Goal: Contribute content: Contribute content

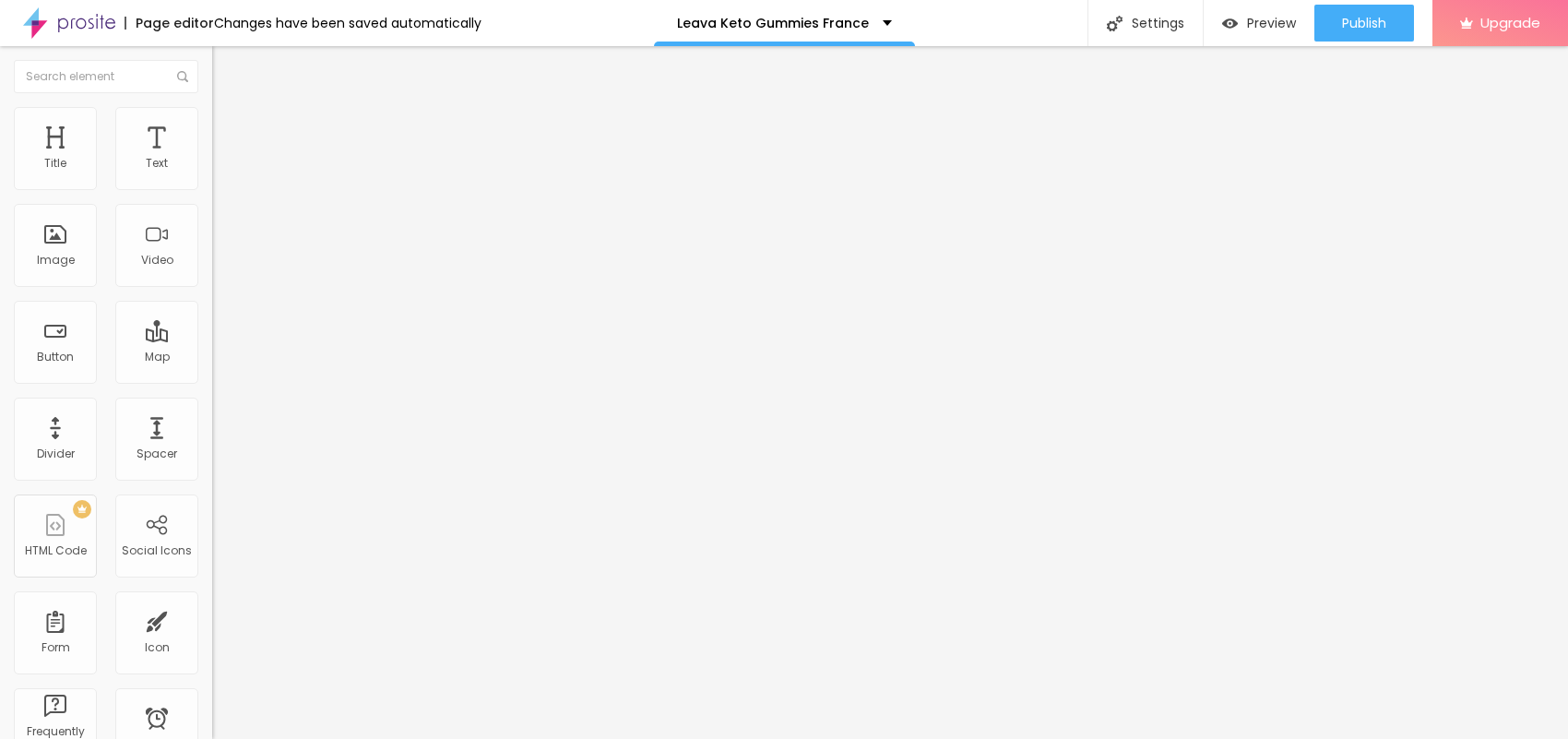
click at [212, 158] on span "Add image" at bounding box center [250, 151] width 75 height 15
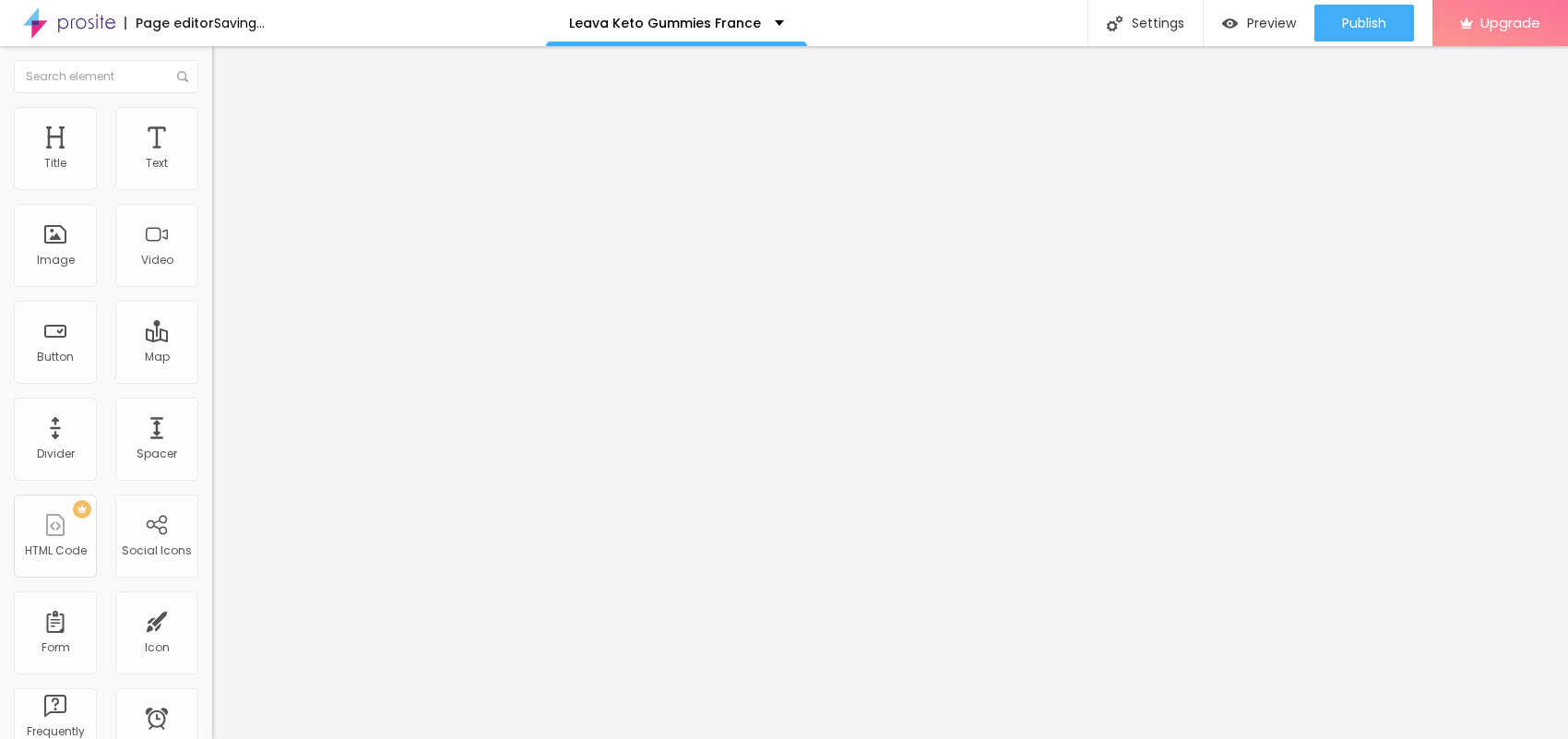
click at [212, 186] on input "text" at bounding box center [322, 177] width 221 height 18
click at [212, 113] on img at bounding box center [220, 115] width 16 height 16
type input "95"
type input "90"
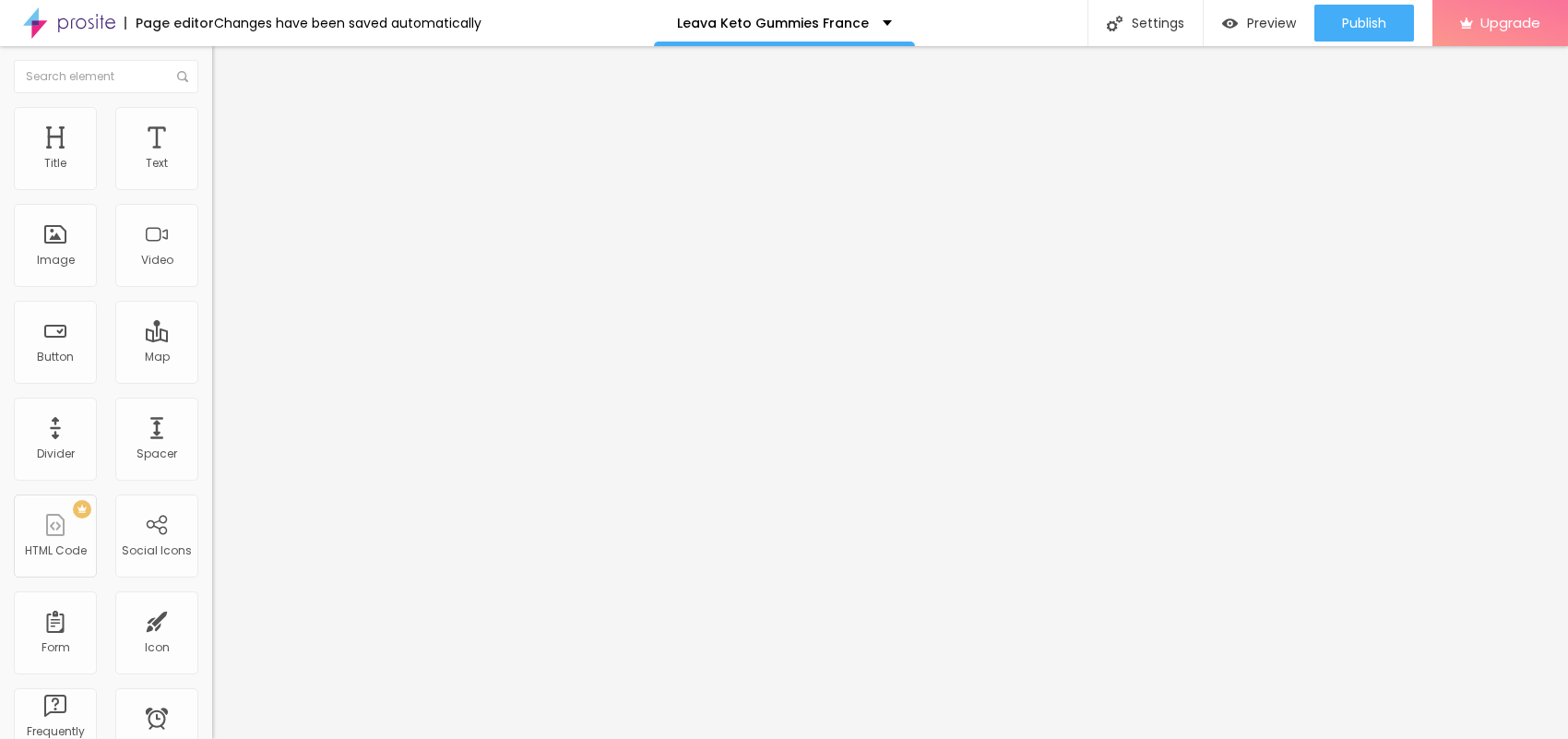
type input "90"
type input "85"
type input "80"
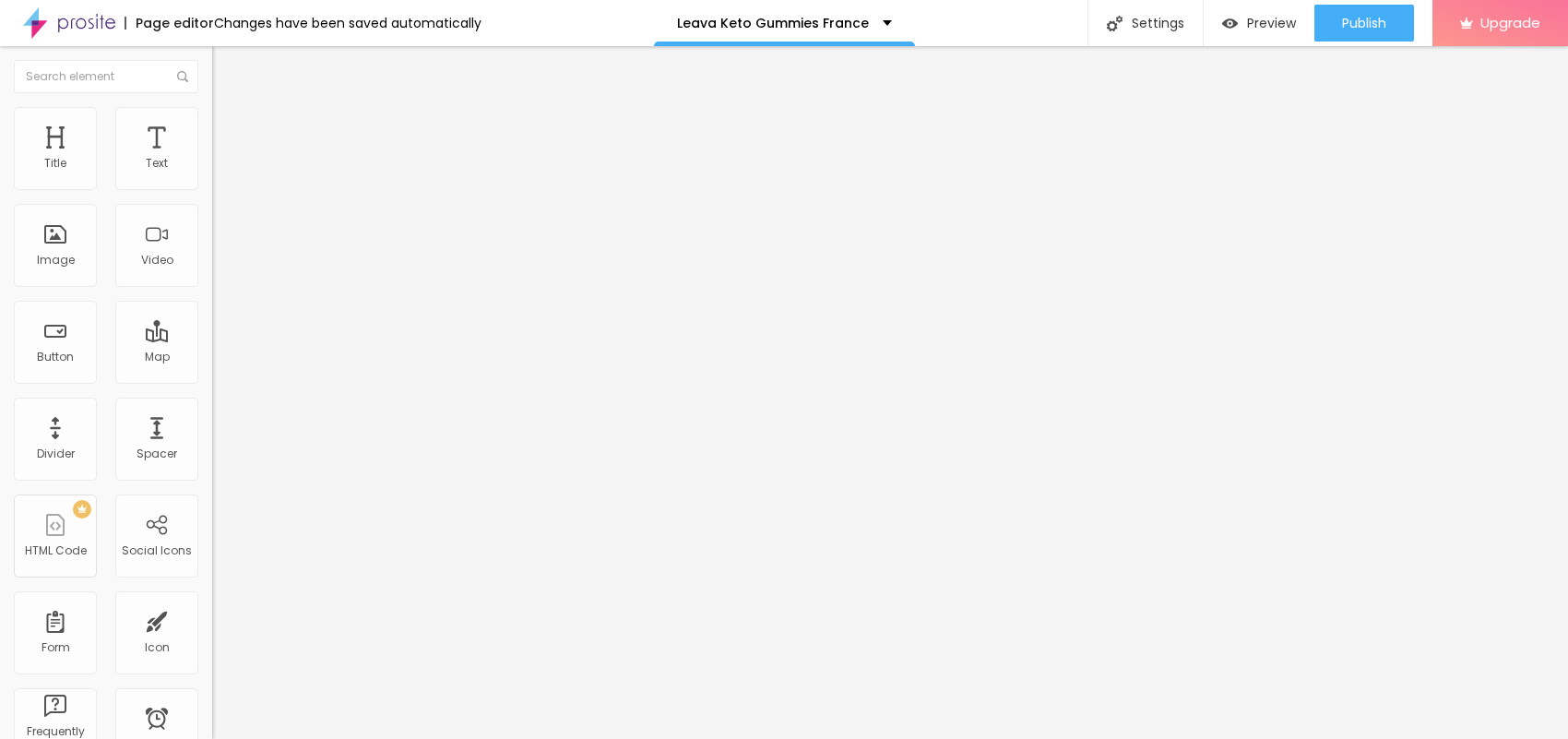
type input "75"
type input "70"
type input "65"
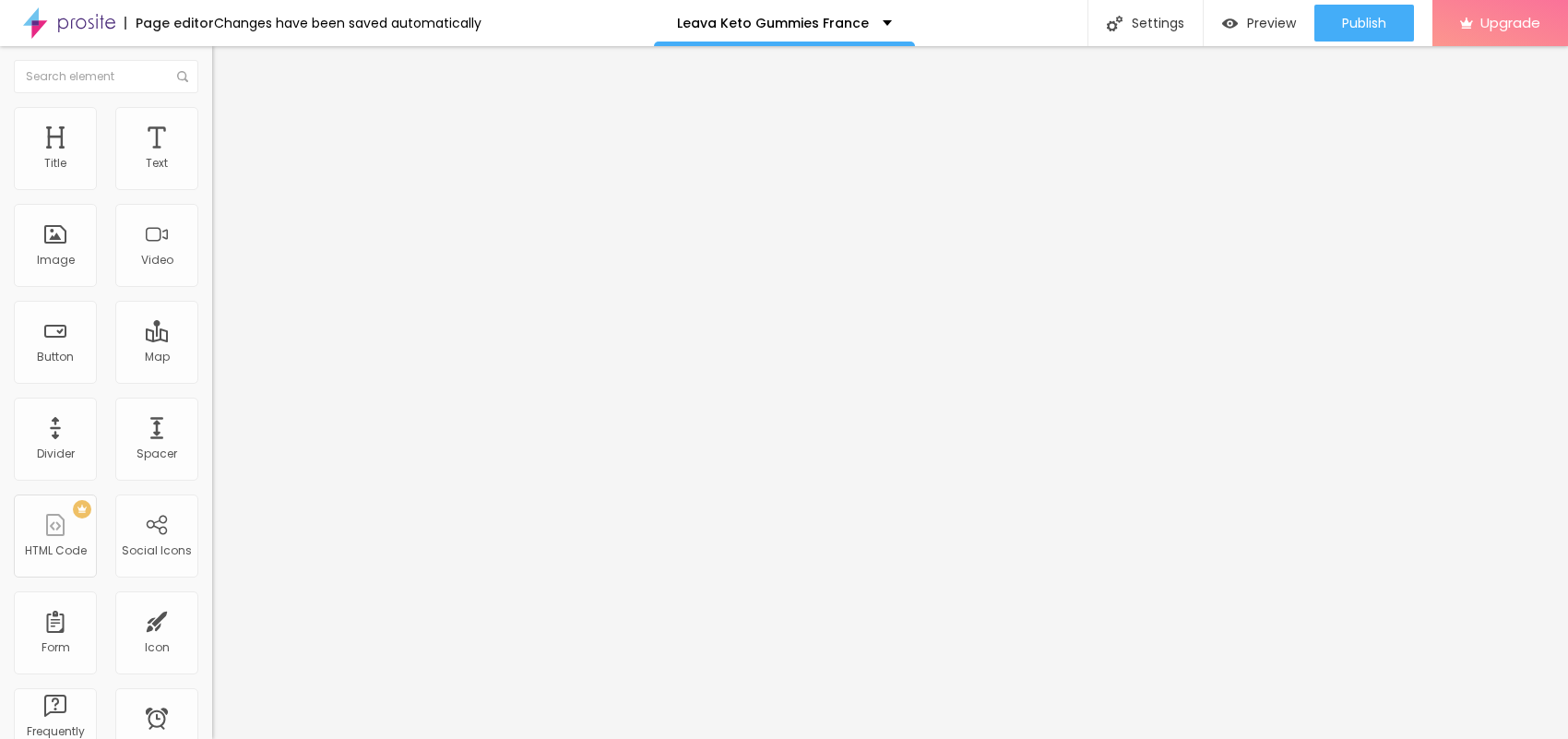
type input "65"
type input "60"
type input "55"
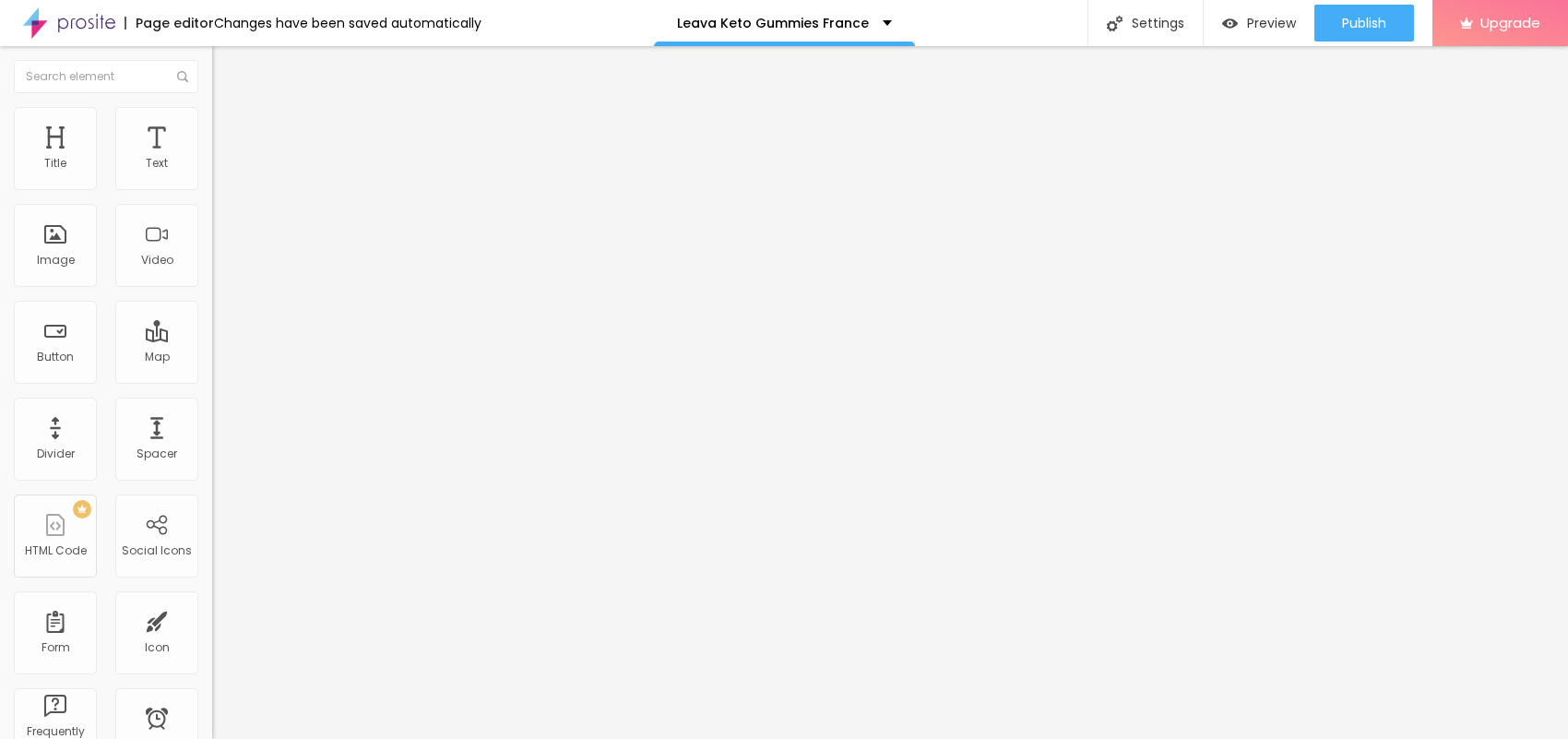
type input "50"
type input "45"
type input "40"
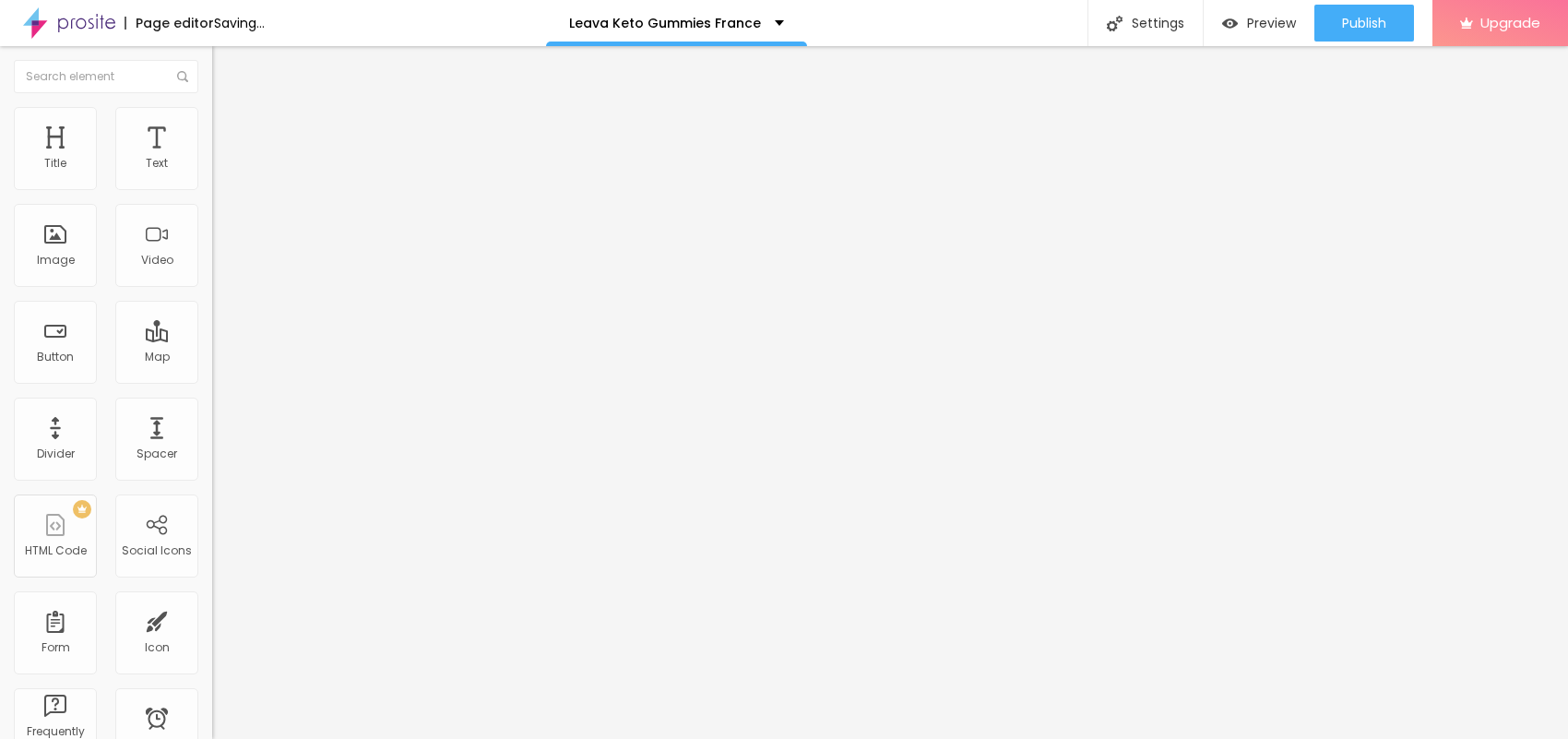
type input "40"
type input "35"
drag, startPoint x: 194, startPoint y: 195, endPoint x: 71, endPoint y: 192, distance: 123.0
type input "35"
click at [212, 189] on input "range" at bounding box center [271, 182] width 119 height 14
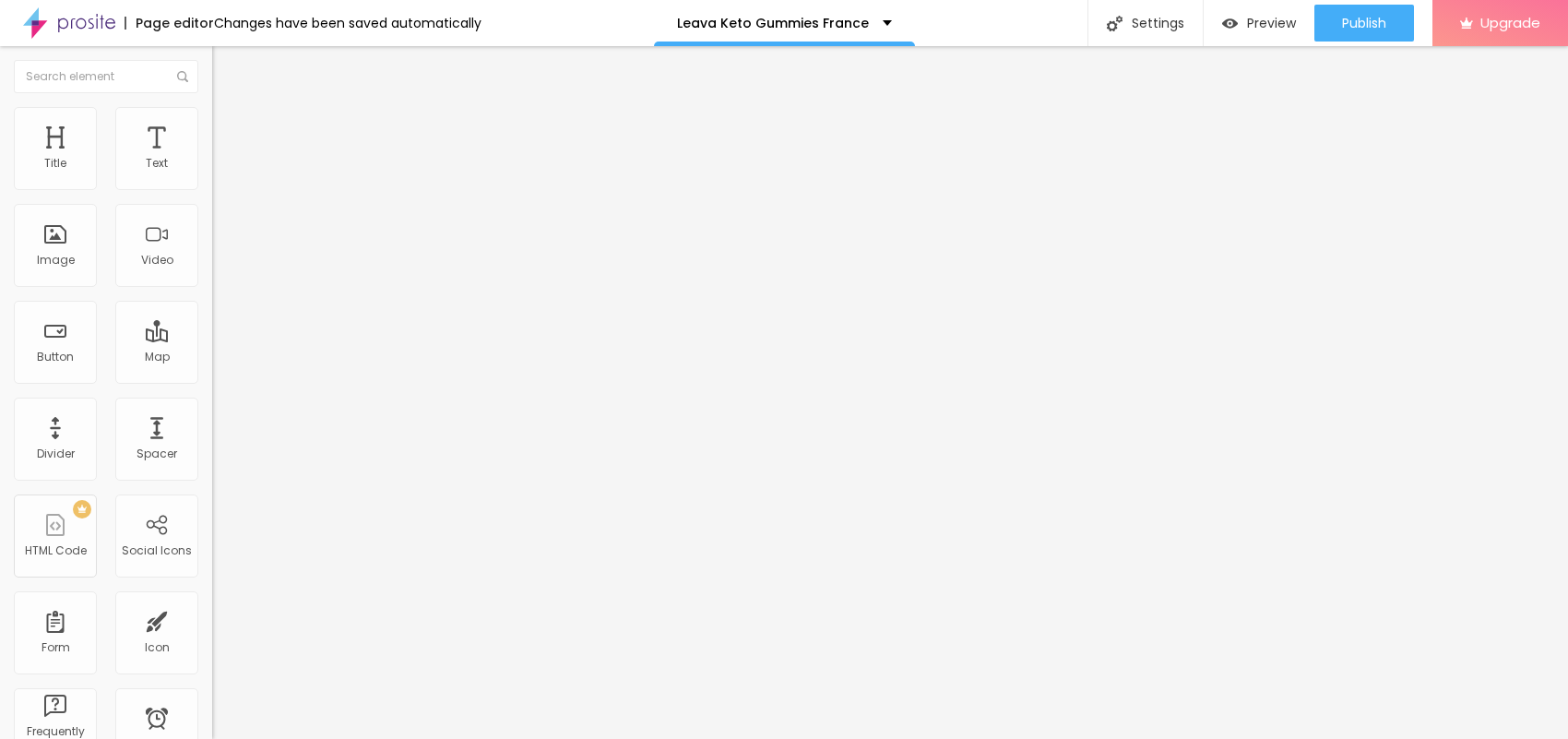
click at [212, 99] on li "Content" at bounding box center [319, 98] width 212 height 18
click at [212, 186] on input "text" at bounding box center [322, 177] width 221 height 18
paste input "Leava Keto Gummies France"
type input "Leava Keto Gummies France"
drag, startPoint x: 93, startPoint y: 503, endPoint x: 0, endPoint y: 498, distance: 93.1
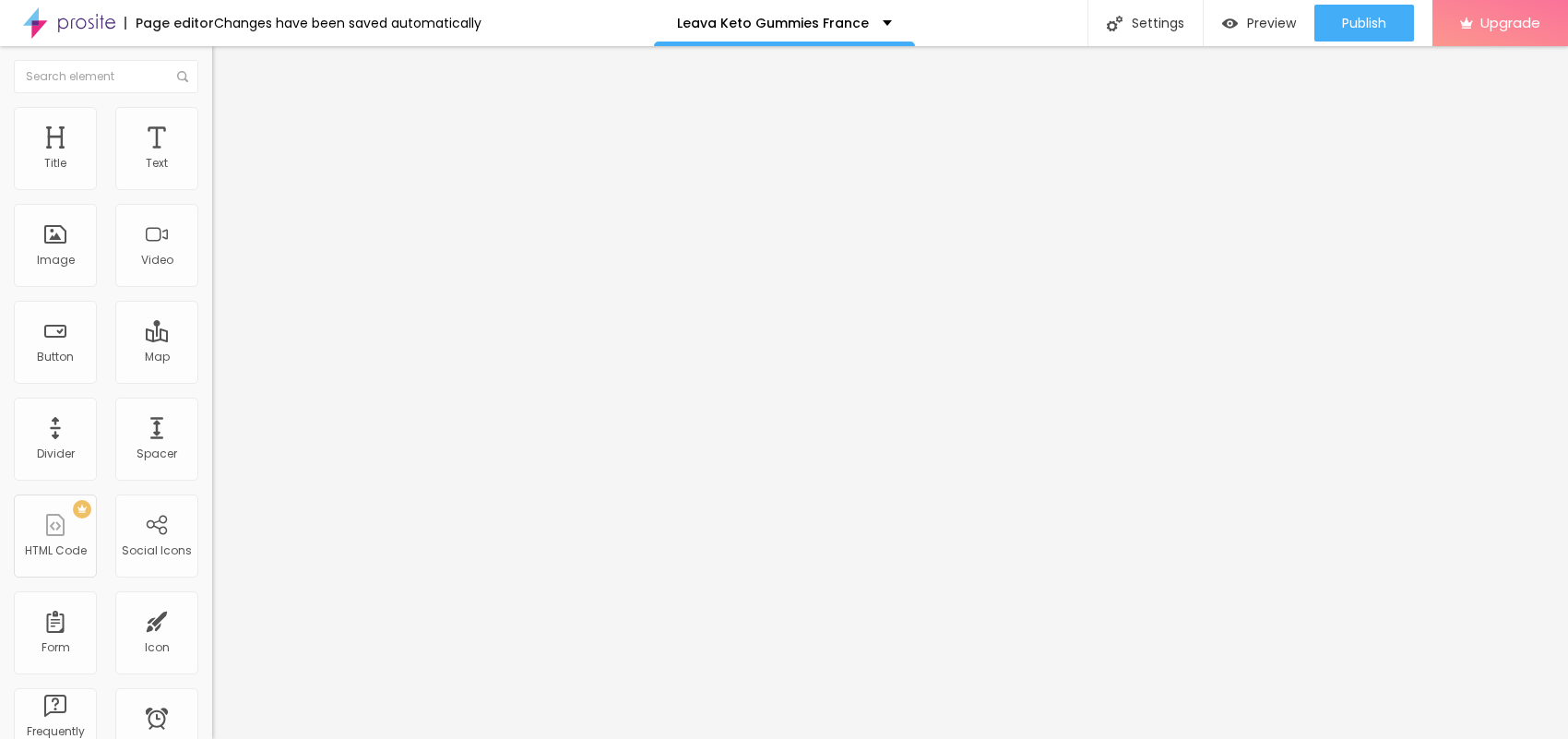
click at [212, 421] on div "Change image Image description (Alt) [PERSON_NAME] Gummies France Align Aspect …" at bounding box center [319, 282] width 212 height 277
paste input "[URL][DOMAIN_NAME]"
type input "[URL][DOMAIN_NAME]"
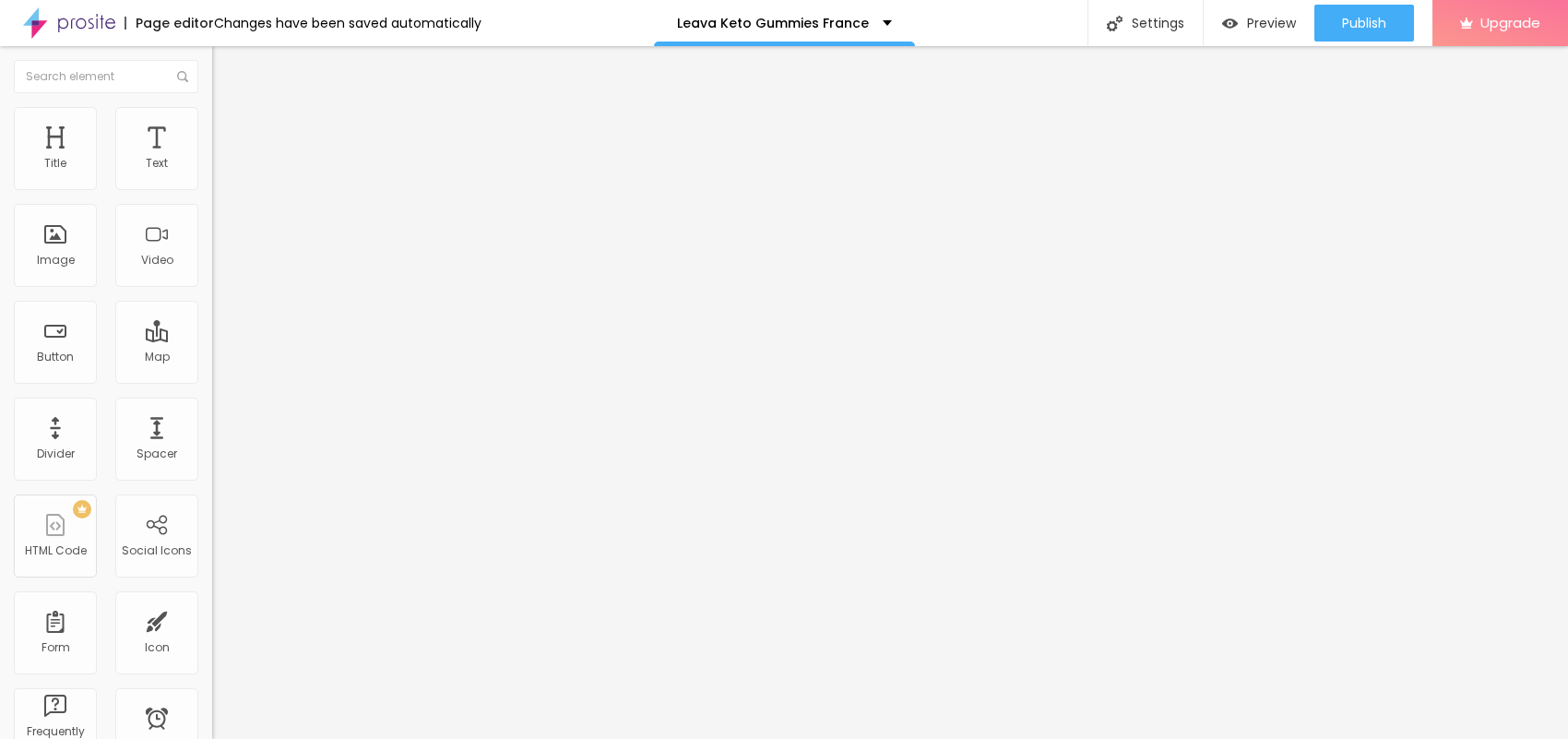
drag, startPoint x: 80, startPoint y: 213, endPoint x: 0, endPoint y: 189, distance: 83.5
click at [212, 189] on div "Text Click me Align Size Default Small Default Big Link URL https:// Open in ne…" at bounding box center [319, 278] width 212 height 269
paste input "😍👇ACHETEZ MAINTENANT😍👇"
type input "😍👇ACHETEZ MAINTENANT😍👇"
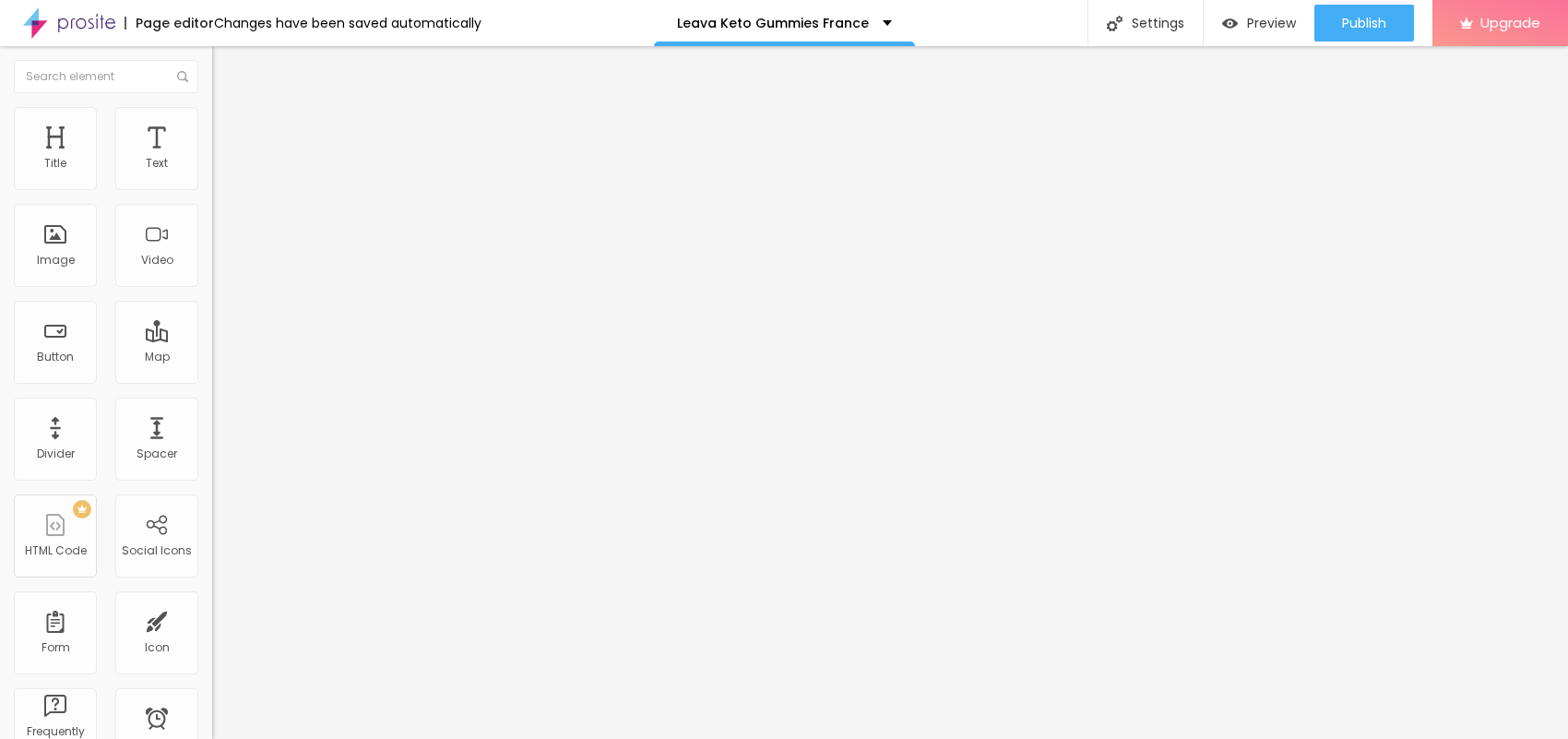
click at [212, 375] on input "https://" at bounding box center [322, 370] width 221 height 18
paste input "[DOMAIN_NAME][URL]"
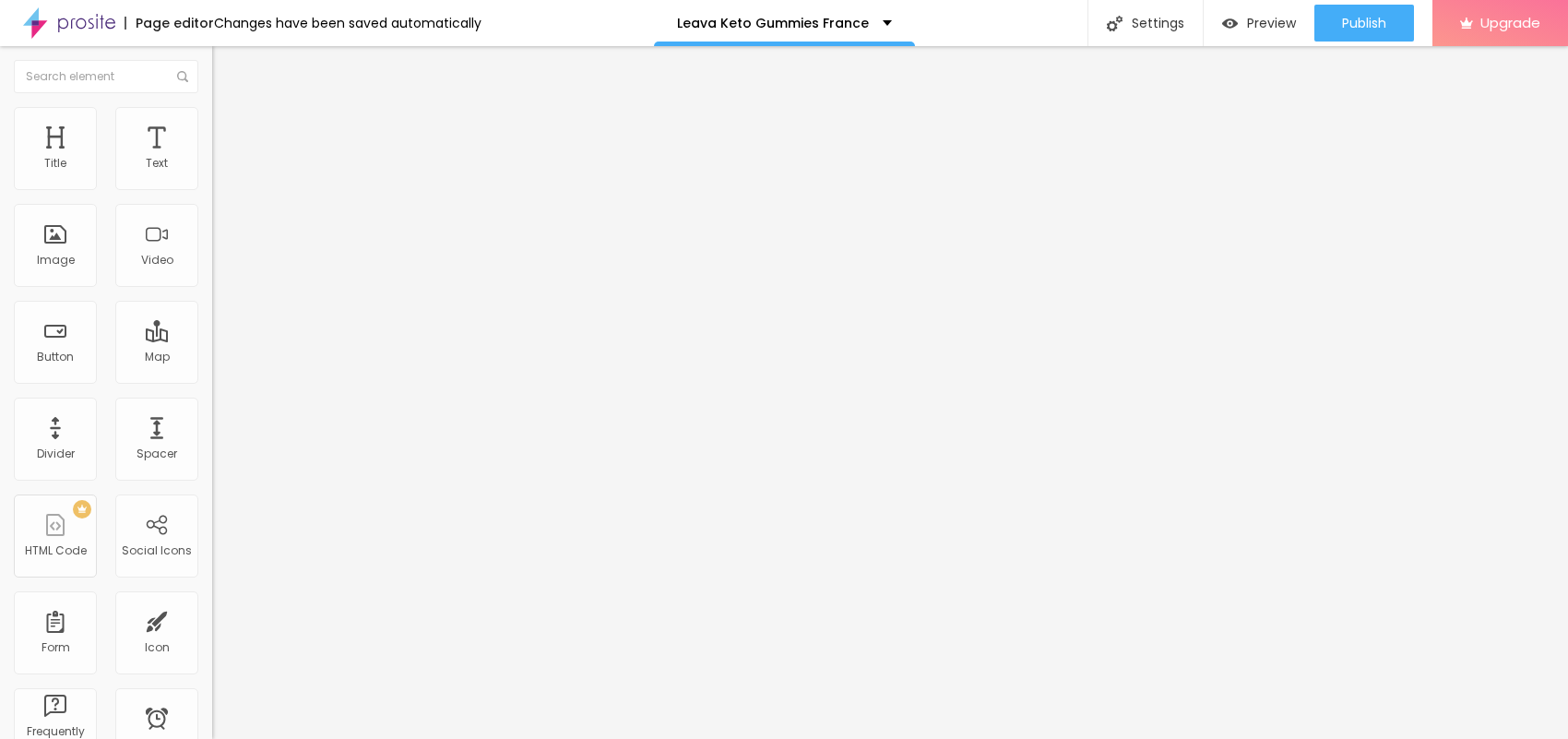
scroll to position [0, 116]
type input "[URL][DOMAIN_NAME]"
click at [219, 172] on icon "button" at bounding box center [224, 165] width 11 height 11
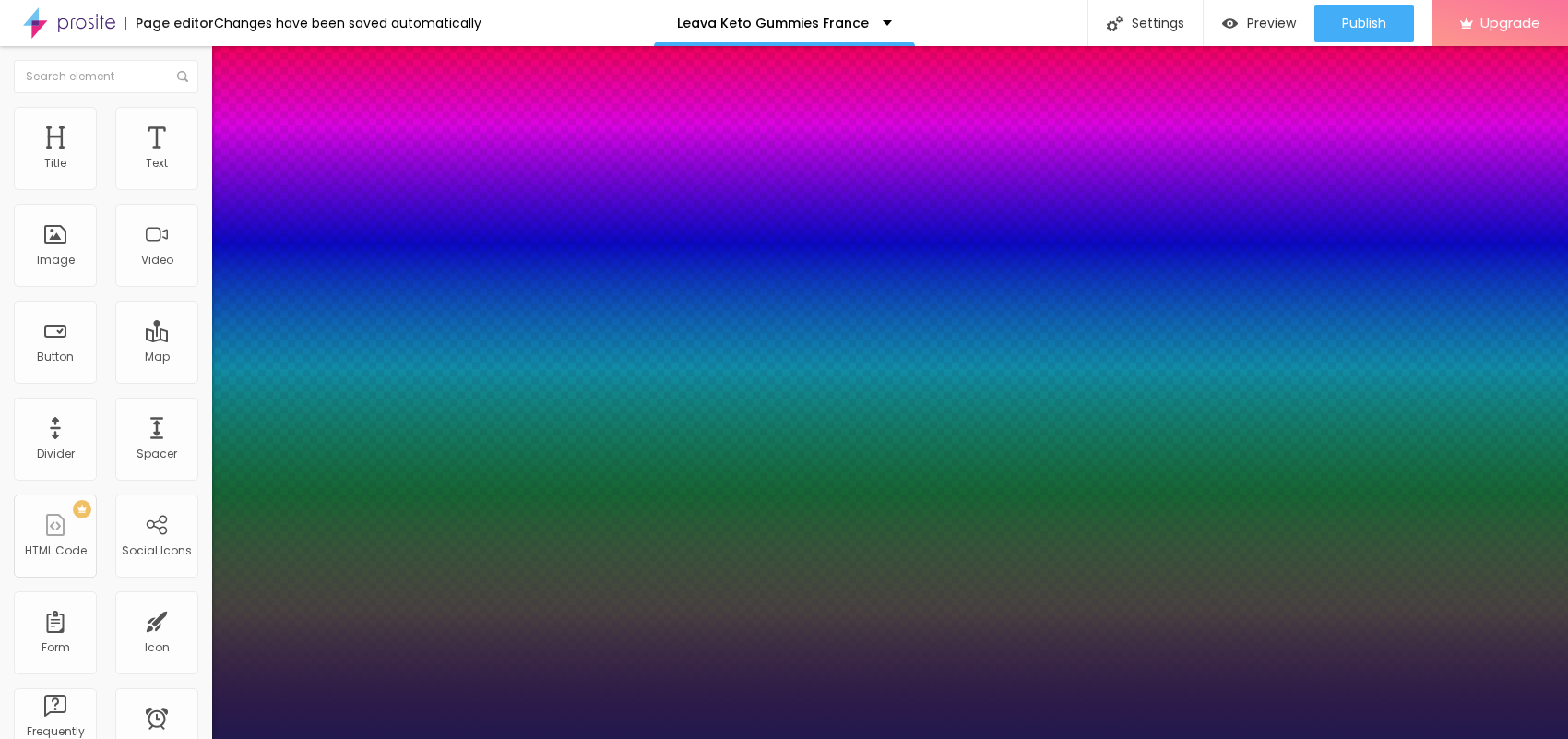
type input "1"
type input "13"
type input "1"
type input "14"
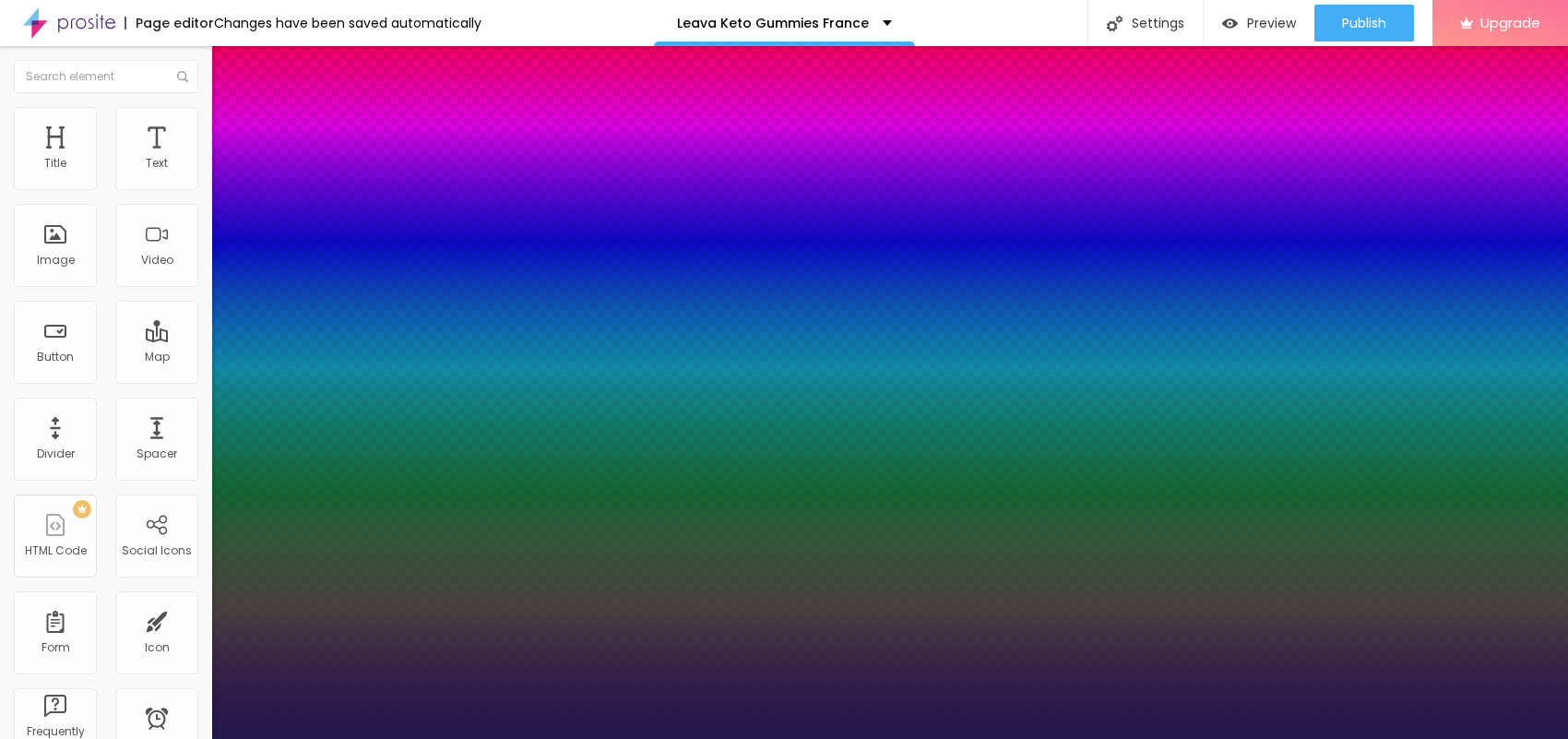
type input "14"
type input "1"
type input "15"
type input "1"
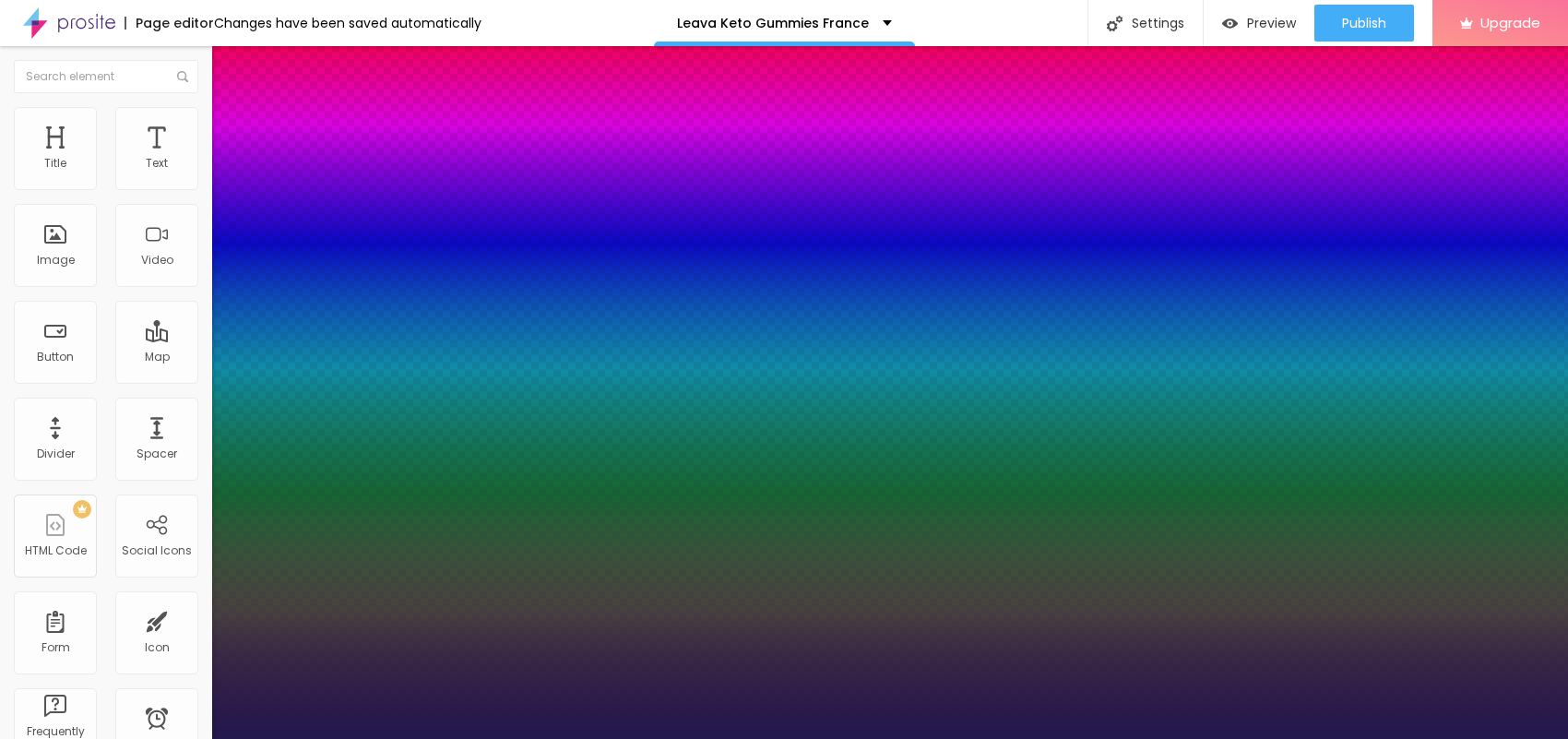
type input "16"
type input "1"
type input "18"
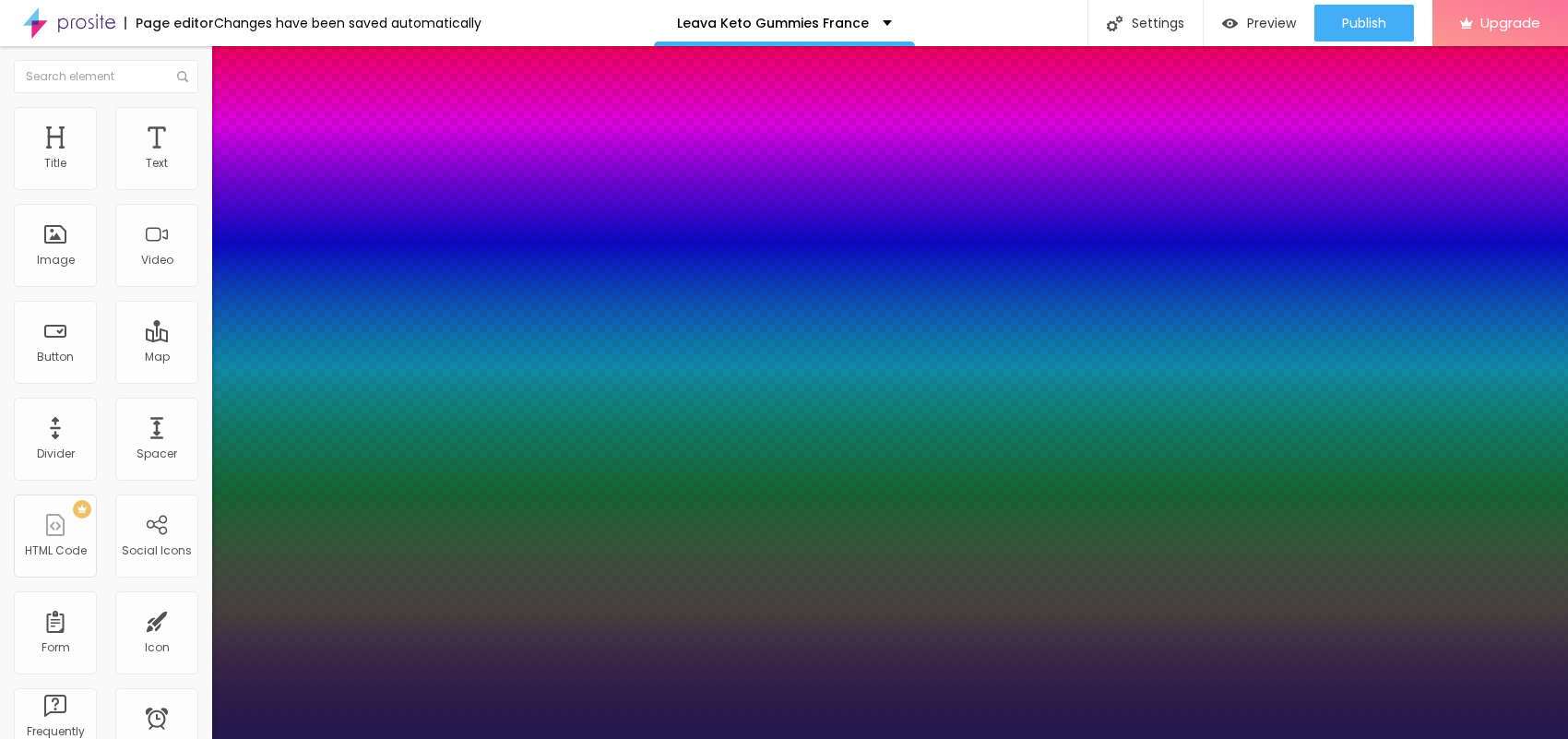
type input "1"
type input "19"
type input "1"
type input "20"
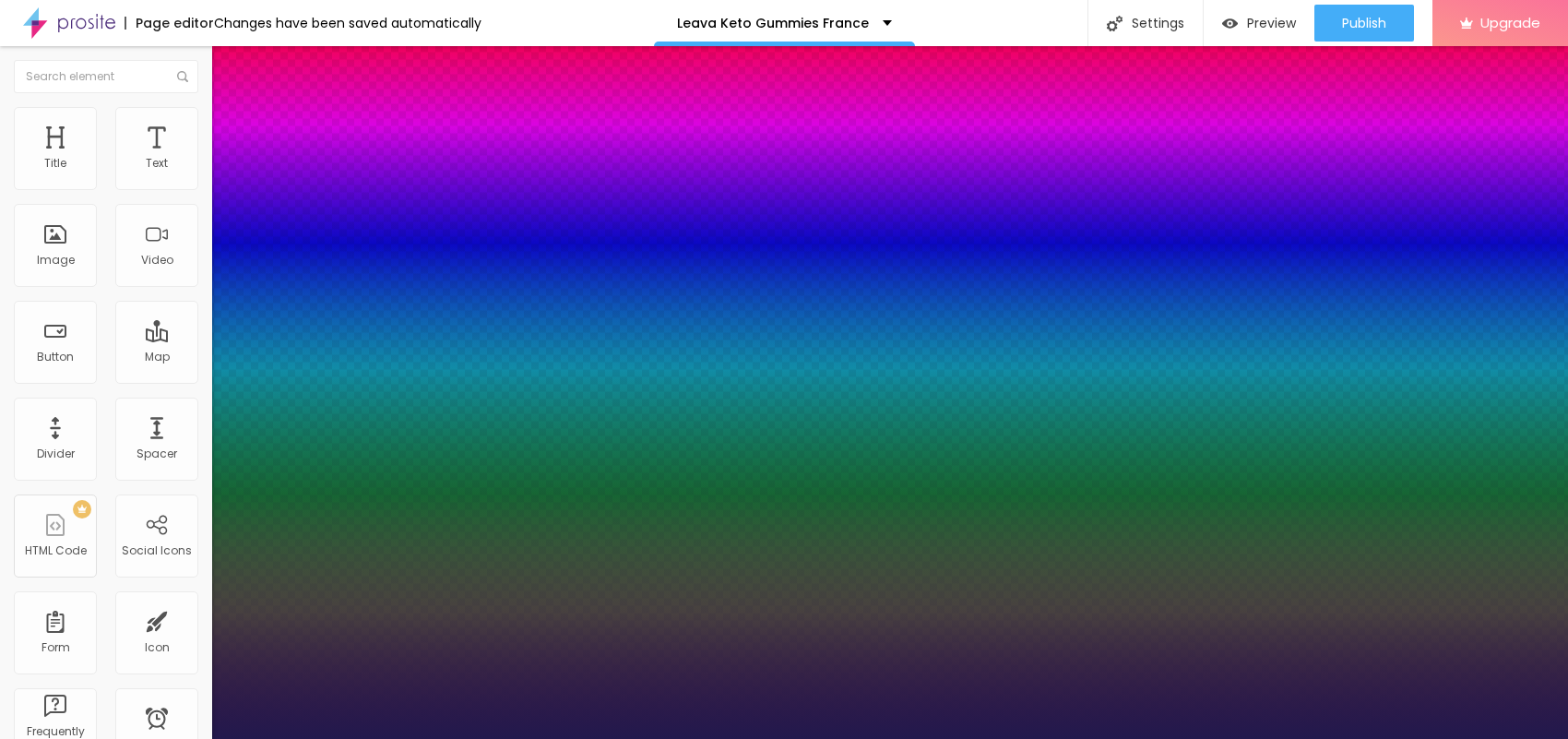
type input "20"
type input "1"
drag, startPoint x: 246, startPoint y: 305, endPoint x: 257, endPoint y: 312, distance: 13.0
type input "20"
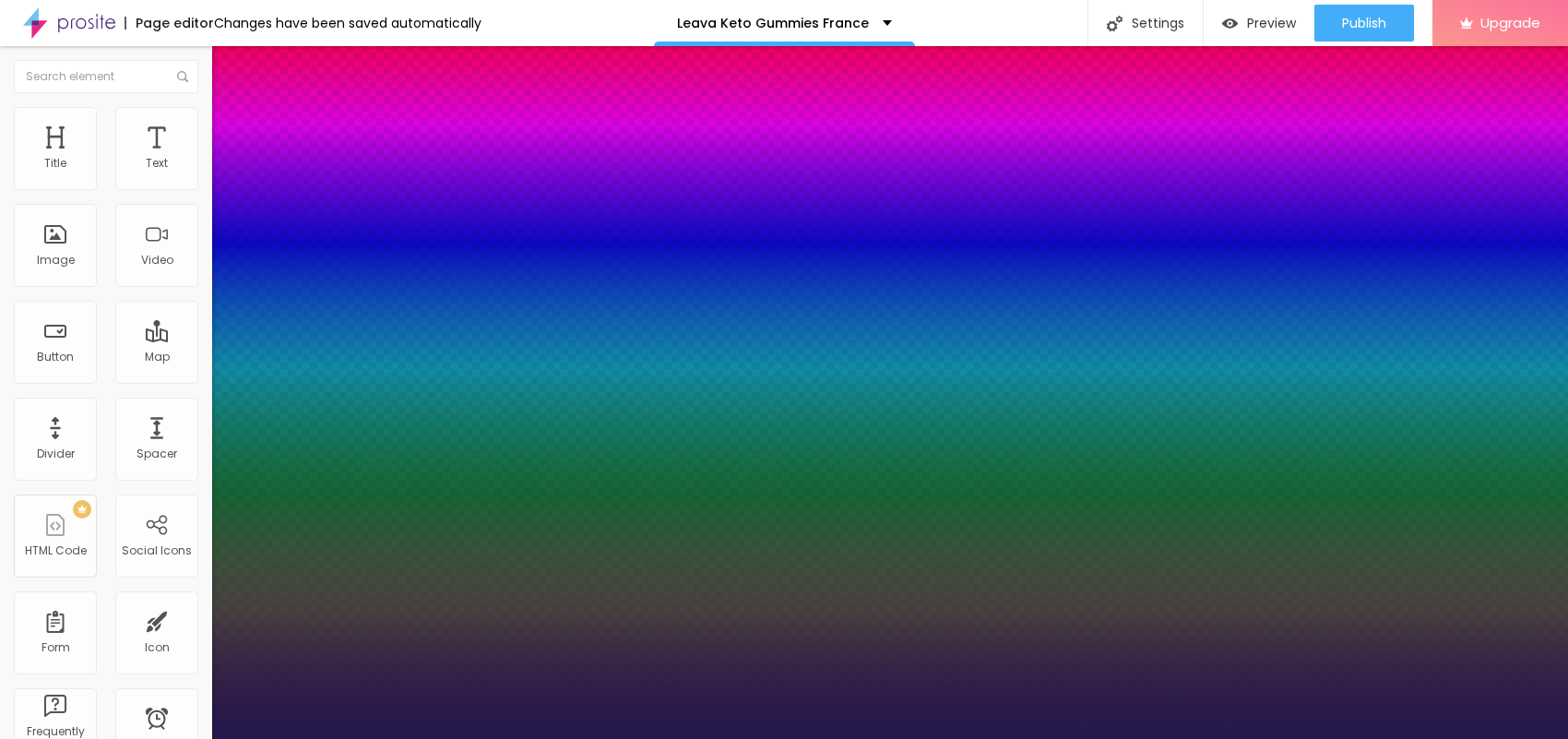
click at [849, 738] on div at bounding box center [784, 739] width 1568 height 0
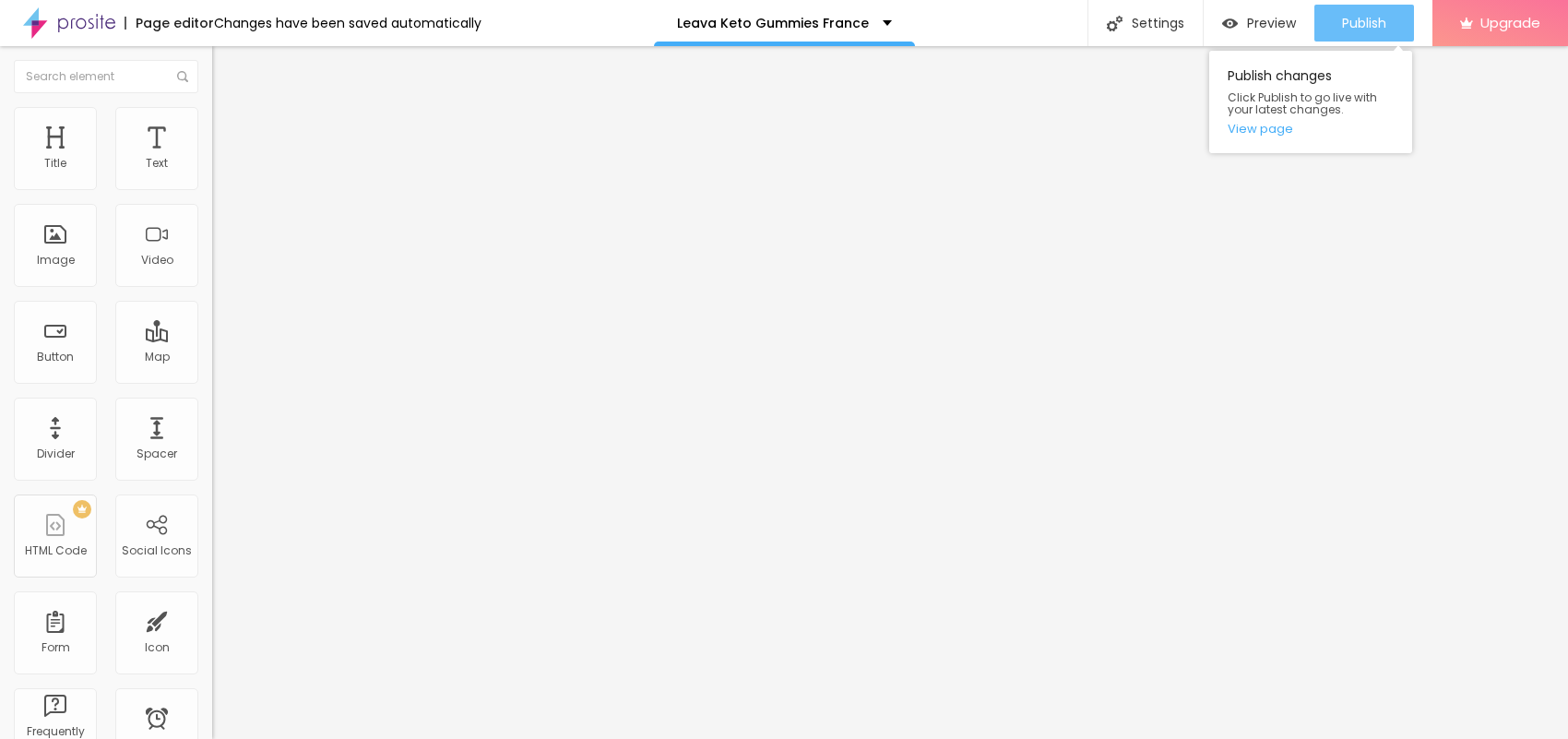
click at [1360, 26] on span "Publish" at bounding box center [1364, 22] width 44 height 14
click at [1262, 134] on link "View page" at bounding box center [1310, 128] width 166 height 12
